Goal: Task Accomplishment & Management: Manage account settings

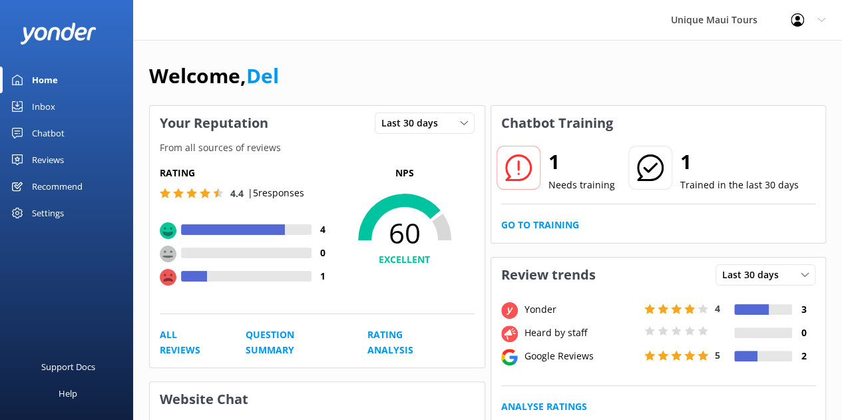
click at [63, 135] on div "Chatbot" at bounding box center [48, 133] width 33 height 27
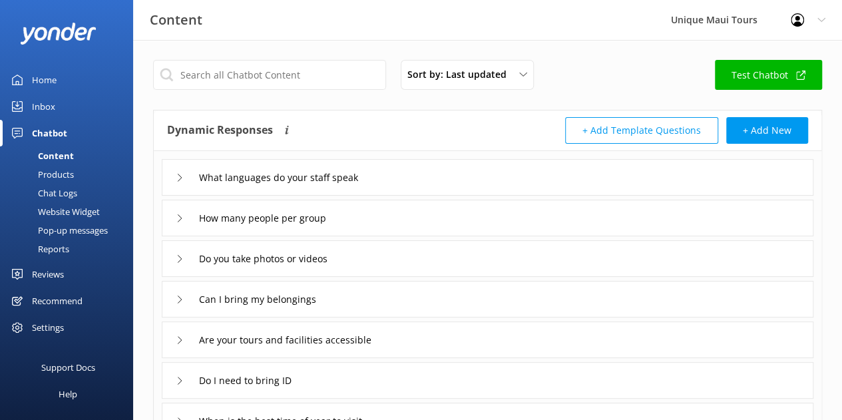
click at [55, 83] on div "Home" at bounding box center [44, 80] width 25 height 27
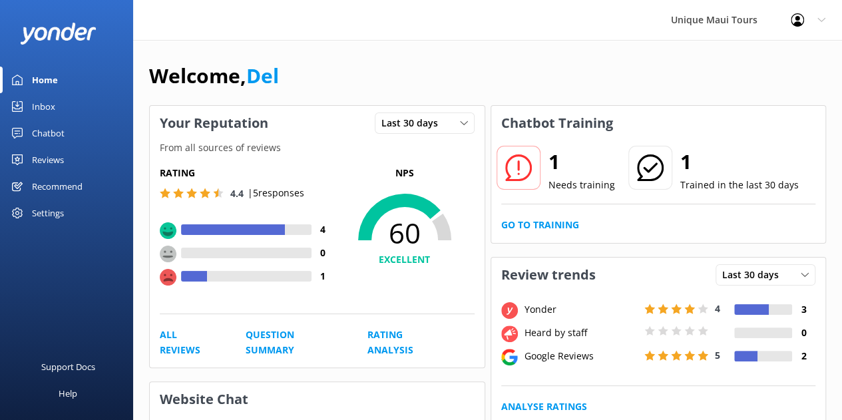
click at [297, 195] on p "| 5 responses" at bounding box center [276, 193] width 57 height 15
click at [190, 339] on link "All Reviews" at bounding box center [188, 343] width 56 height 30
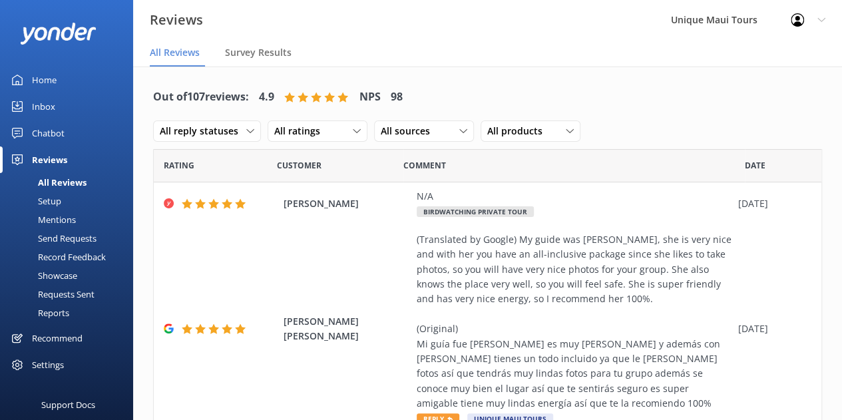
click at [81, 126] on link "Chatbot" at bounding box center [66, 133] width 133 height 27
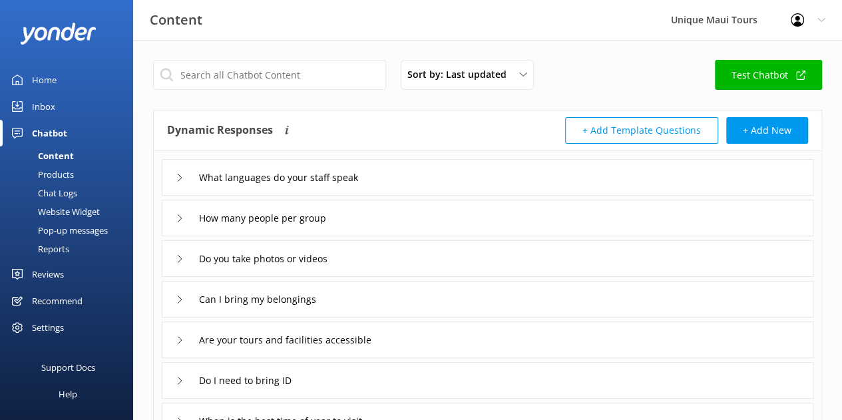
click at [73, 192] on div "Chat Logs" at bounding box center [42, 193] width 69 height 19
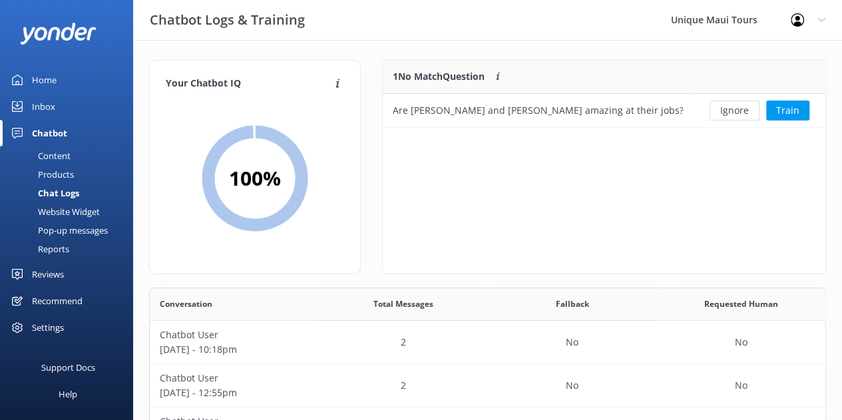
scroll to position [57, 433]
click at [725, 105] on button "Ignore" at bounding box center [735, 111] width 50 height 20
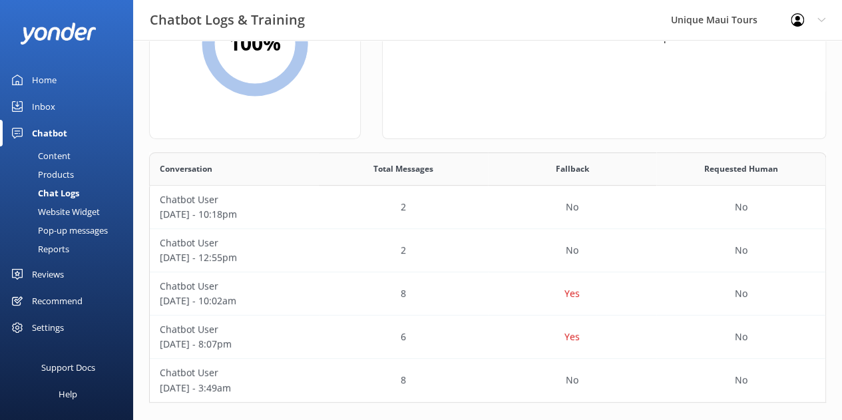
scroll to position [144, 0]
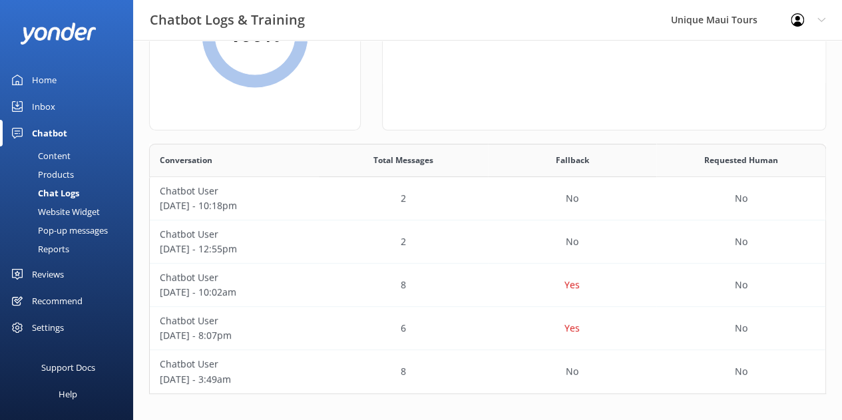
click at [85, 210] on div "Website Widget" at bounding box center [54, 211] width 92 height 19
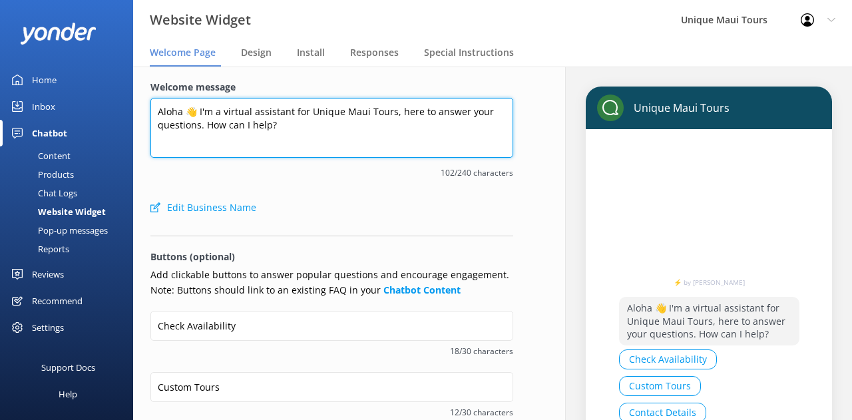
click at [282, 136] on textarea "Aloha 👋 I'm a virtual assistant for Unique Maui Tours, here to answer your ques…" at bounding box center [331, 128] width 363 height 60
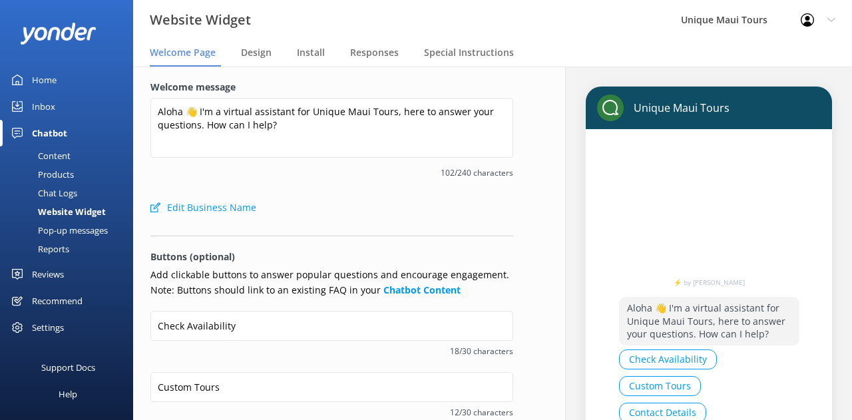
click at [242, 212] on button "Edit Business Name" at bounding box center [203, 207] width 106 height 27
select select "Pacific/[GEOGRAPHIC_DATA]"
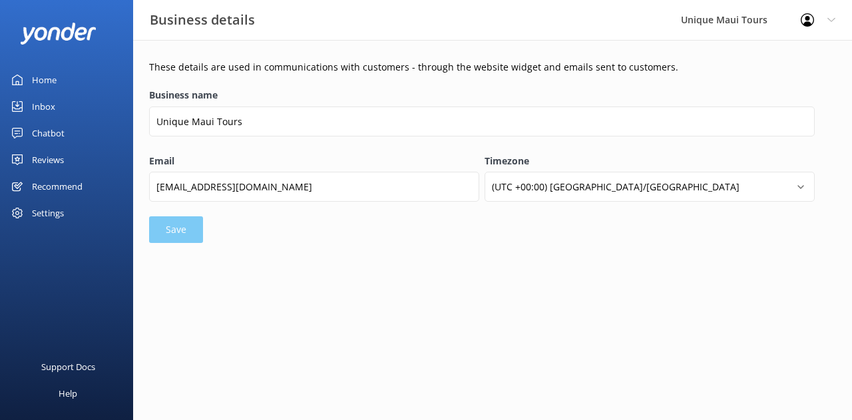
click at [65, 127] on link "Chatbot" at bounding box center [66, 133] width 133 height 27
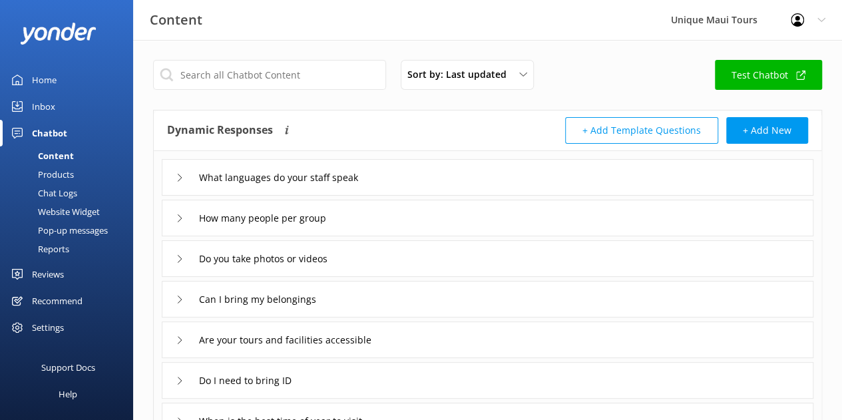
click at [84, 210] on div "Website Widget" at bounding box center [54, 211] width 92 height 19
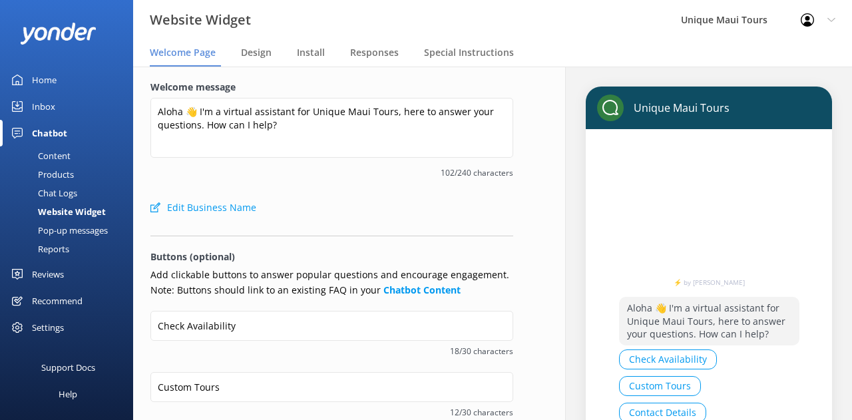
click at [823, 20] on div "Profile Settings Logout" at bounding box center [818, 20] width 68 height 40
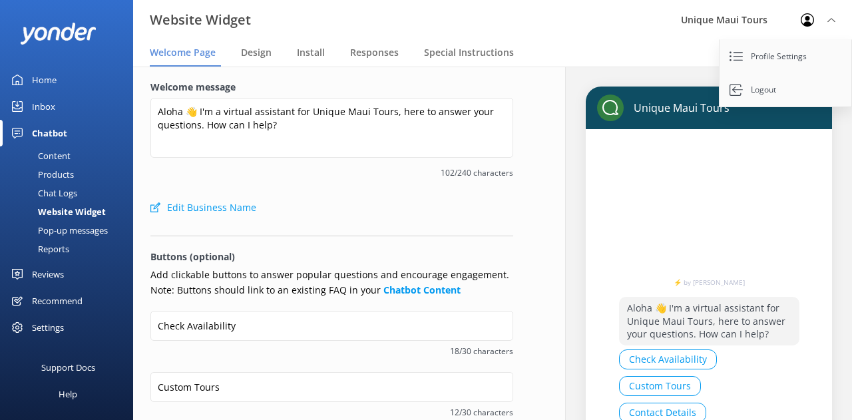
click at [823, 21] on div "Profile Settings Logout" at bounding box center [818, 20] width 68 height 40
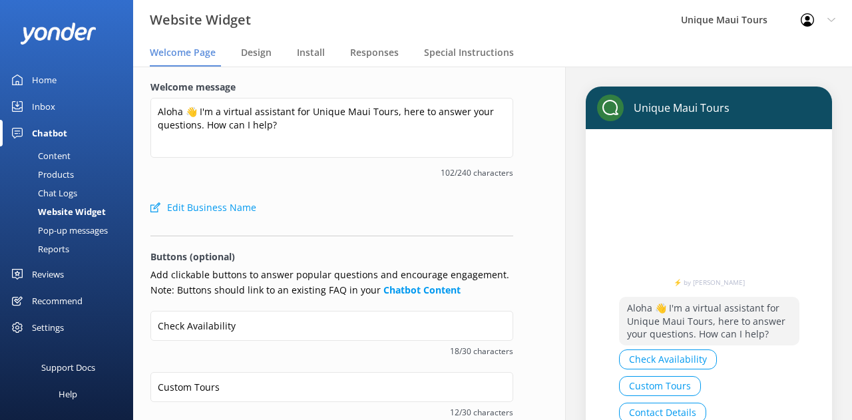
click at [47, 324] on div "Settings" at bounding box center [48, 327] width 32 height 27
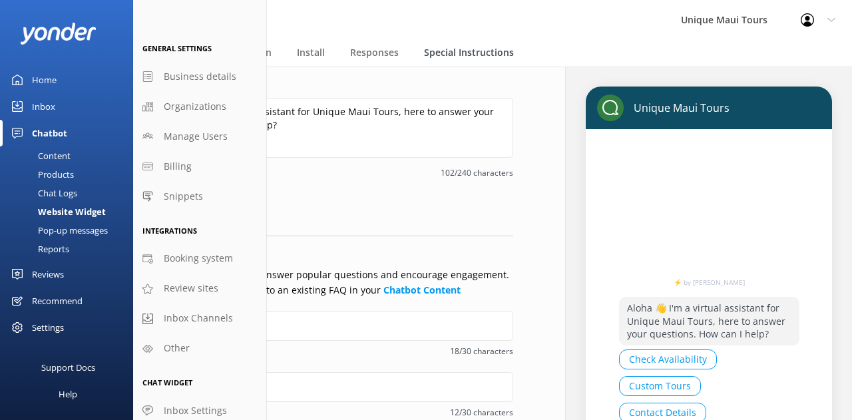
click at [447, 58] on span "Special Instructions" at bounding box center [469, 52] width 90 height 13
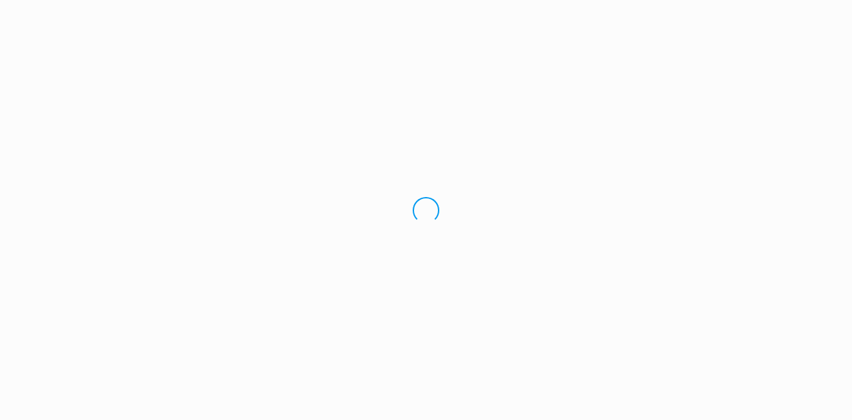
select select "Pacific/Honolulu"
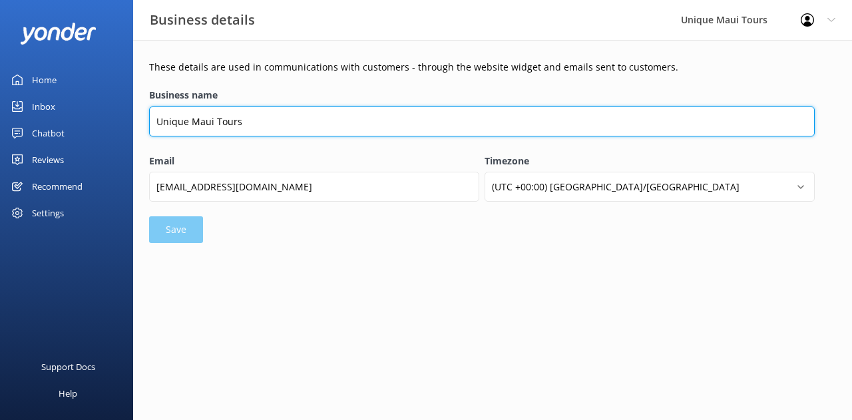
click at [270, 118] on input "Unique Maui Tours" at bounding box center [482, 122] width 666 height 30
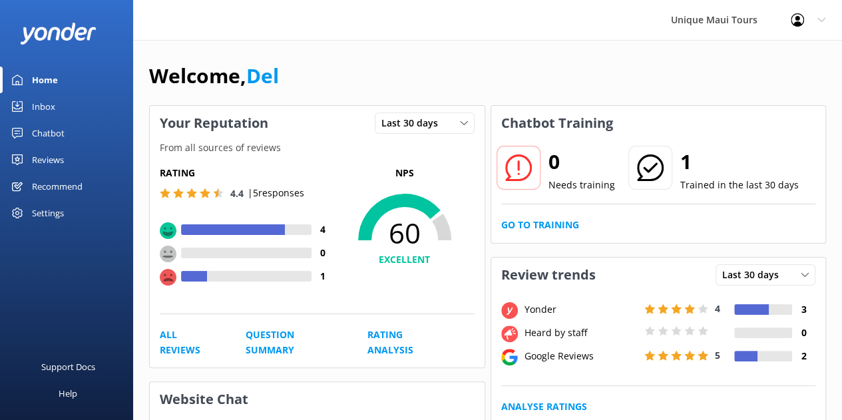
click at [45, 130] on div "Chatbot" at bounding box center [48, 133] width 33 height 27
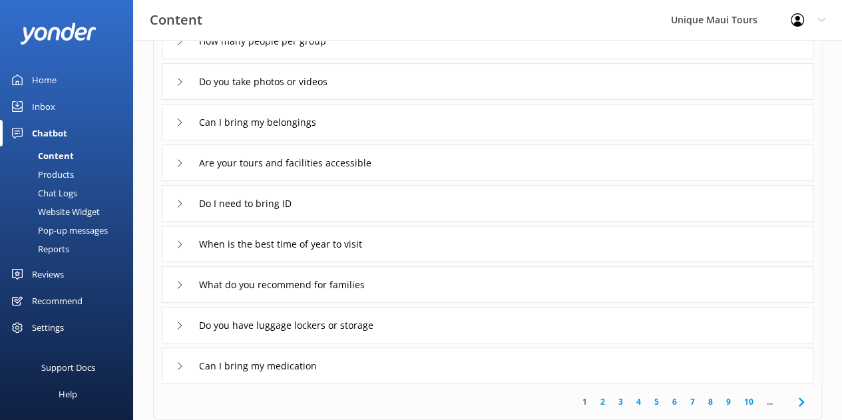
scroll to position [177, 0]
click at [349, 242] on input "When is the best time of year to visit" at bounding box center [301, 244] width 218 height 20
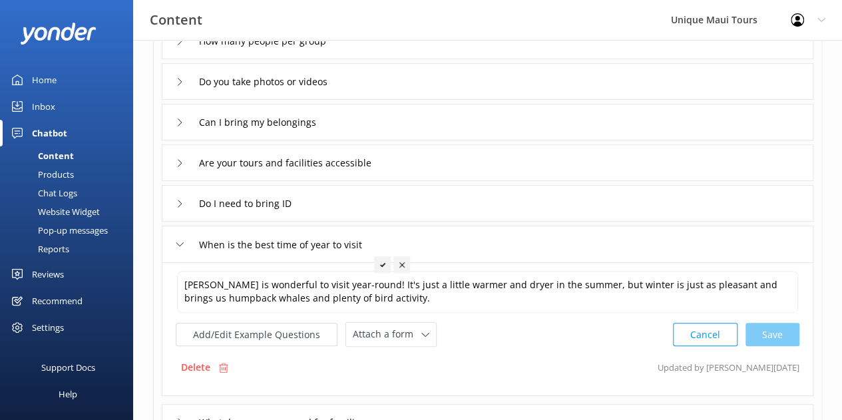
click at [183, 238] on div "When is the best time of year to visit" at bounding box center [285, 245] width 218 height 22
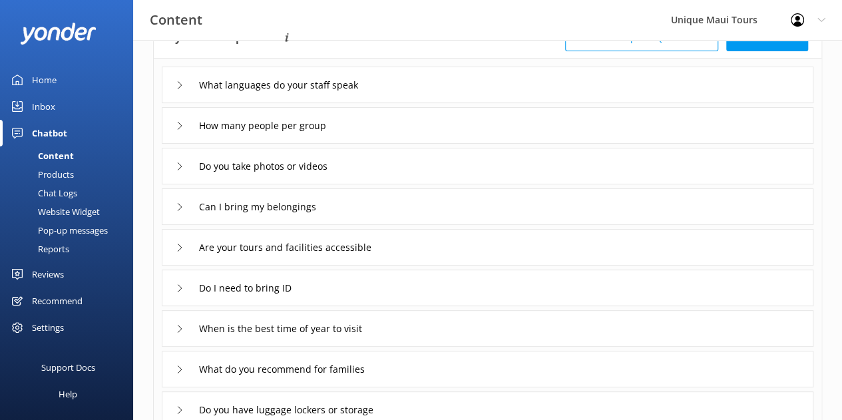
scroll to position [3, 0]
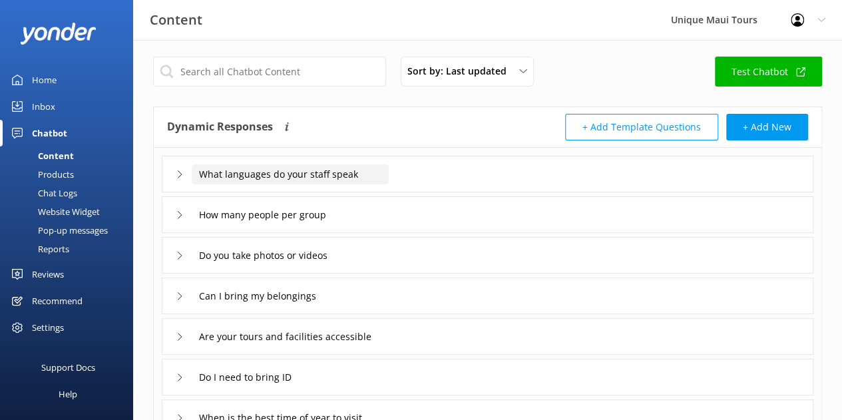
click at [228, 174] on input "What languages do your staff speak" at bounding box center [290, 174] width 197 height 20
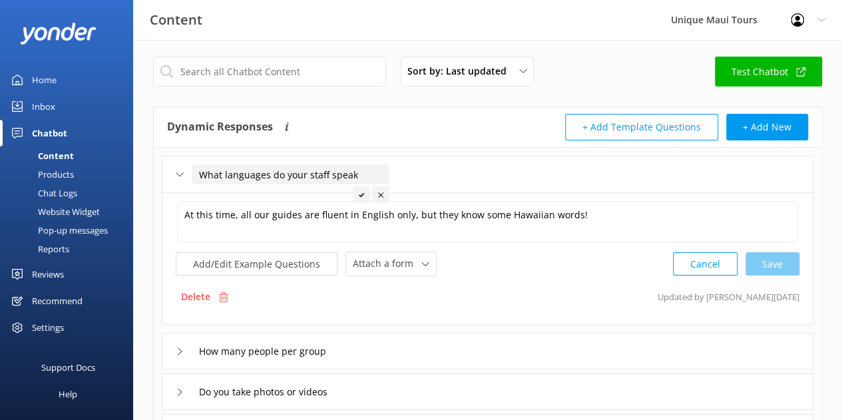
click at [228, 174] on input "What languages do your staff speak" at bounding box center [290, 174] width 197 height 20
click at [188, 173] on div "What languages do your staff speak" at bounding box center [274, 175] width 197 height 22
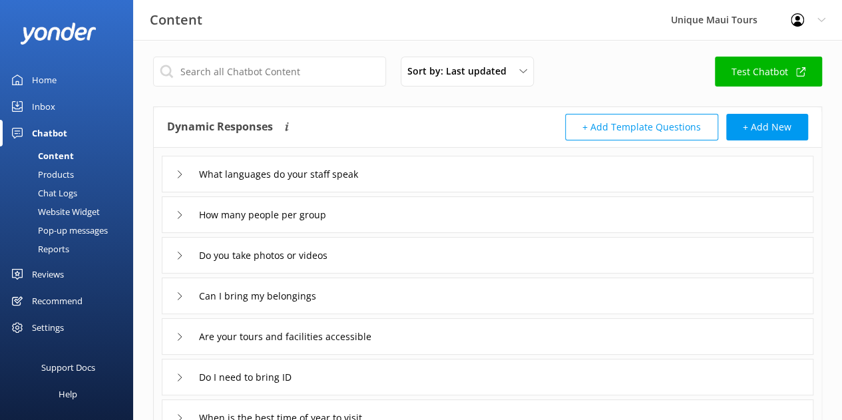
click at [61, 210] on div "Website Widget" at bounding box center [54, 211] width 92 height 19
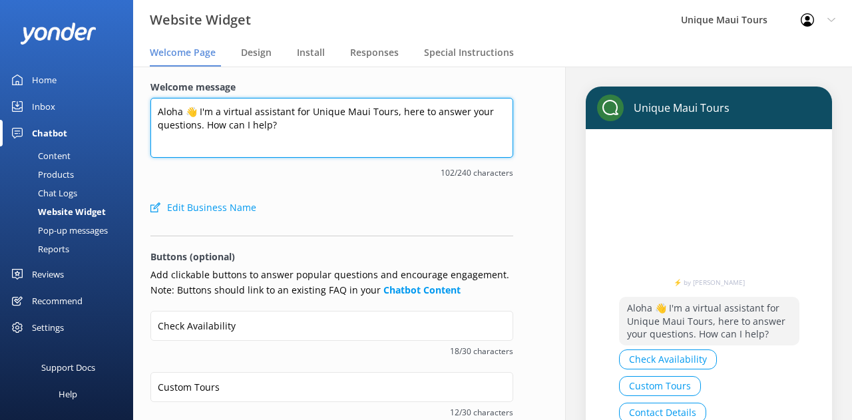
drag, startPoint x: 253, startPoint y: 120, endPoint x: 156, endPoint y: 104, distance: 98.6
click at [156, 104] on textarea "Aloha 👋 I'm a virtual assistant for Unique Maui Tours, here to answer your ques…" at bounding box center [331, 128] width 363 height 60
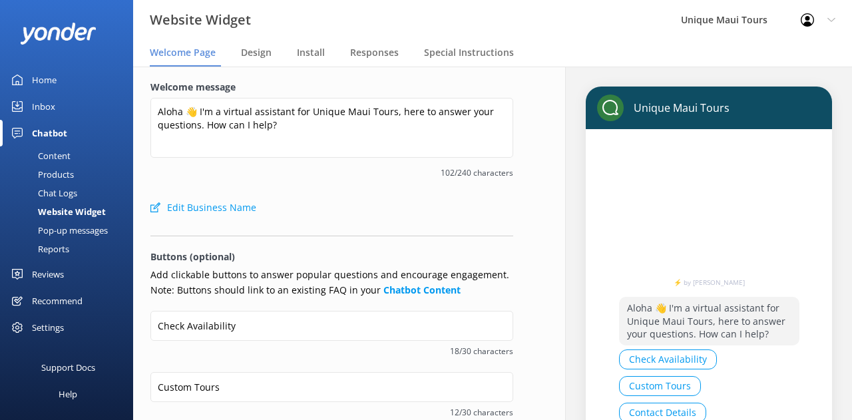
click at [252, 181] on div "Welcome message Aloha 👋 I'm a virtual assistant for Unique Maui Tours, here to …" at bounding box center [331, 137] width 363 height 114
